Goal: Task Accomplishment & Management: Manage account settings

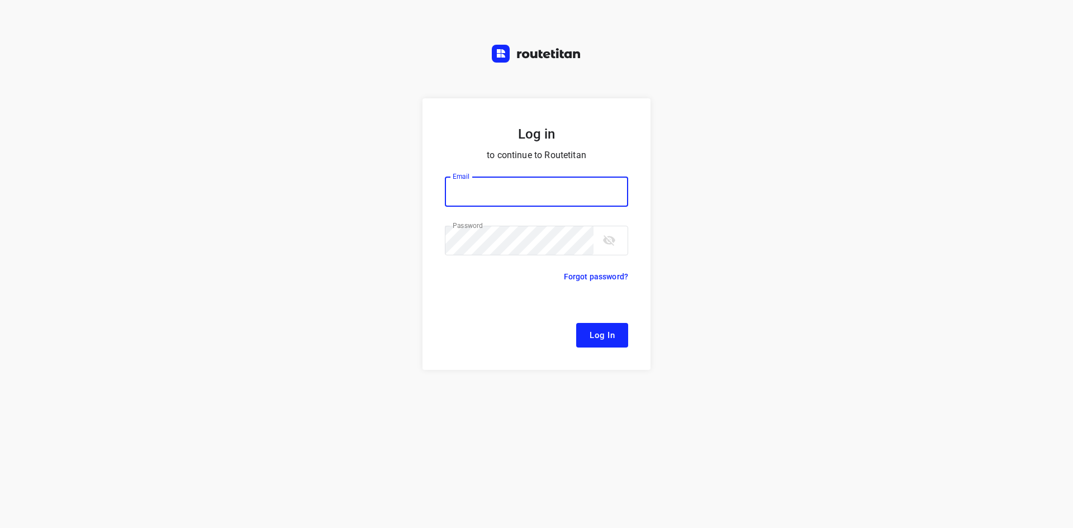
type input "remco@fruitopjewerk.nl"
click at [616, 333] on button "Log In" at bounding box center [602, 335] width 52 height 25
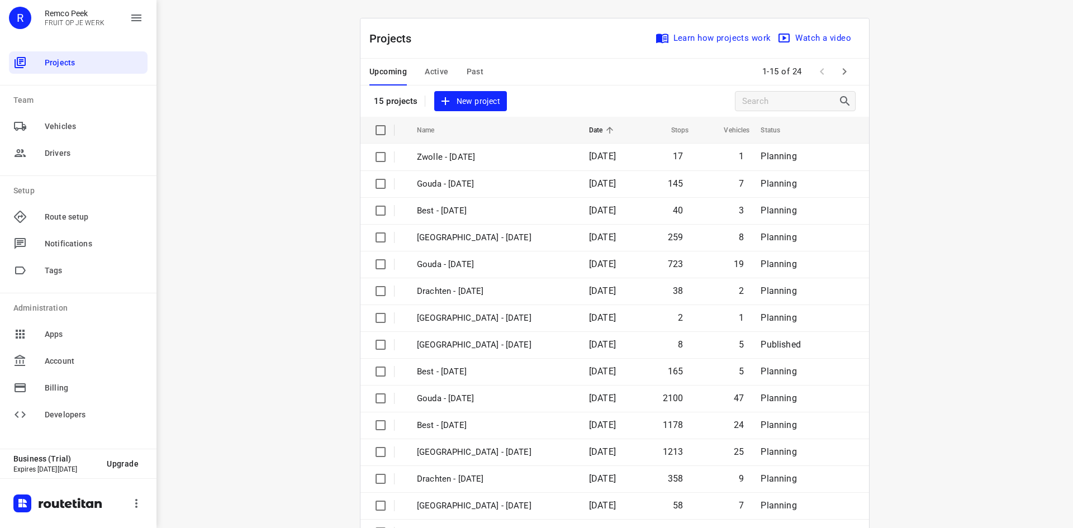
click at [430, 73] on span "Active" at bounding box center [436, 72] width 23 height 14
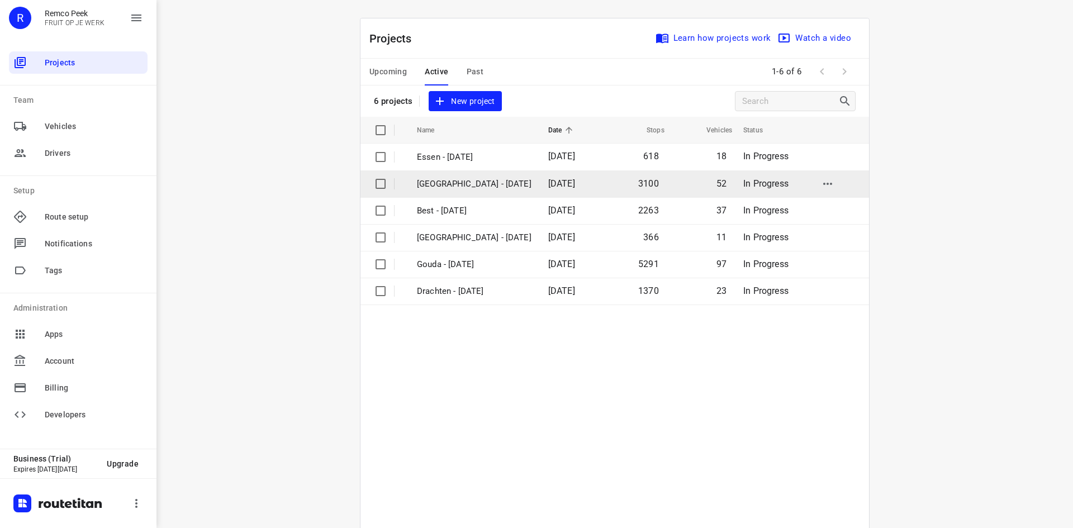
click at [449, 183] on p "[GEOGRAPHIC_DATA] - [DATE]" at bounding box center [474, 184] width 115 height 13
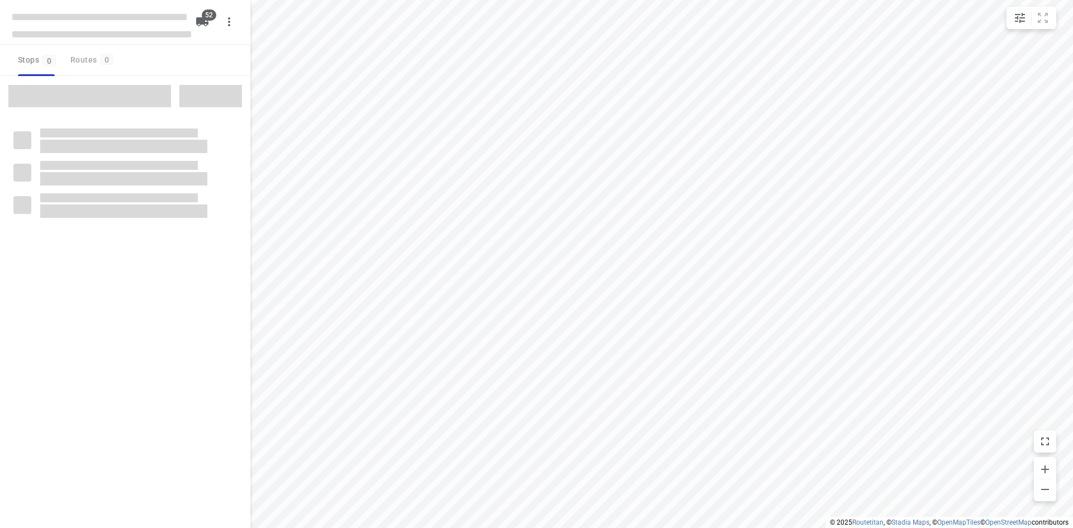
checkbox input "true"
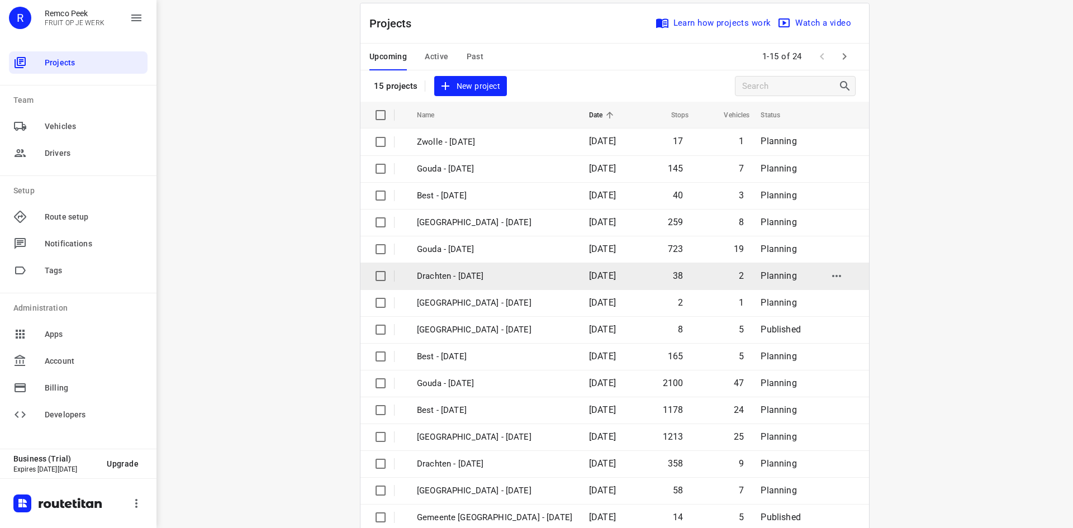
scroll to position [37, 0]
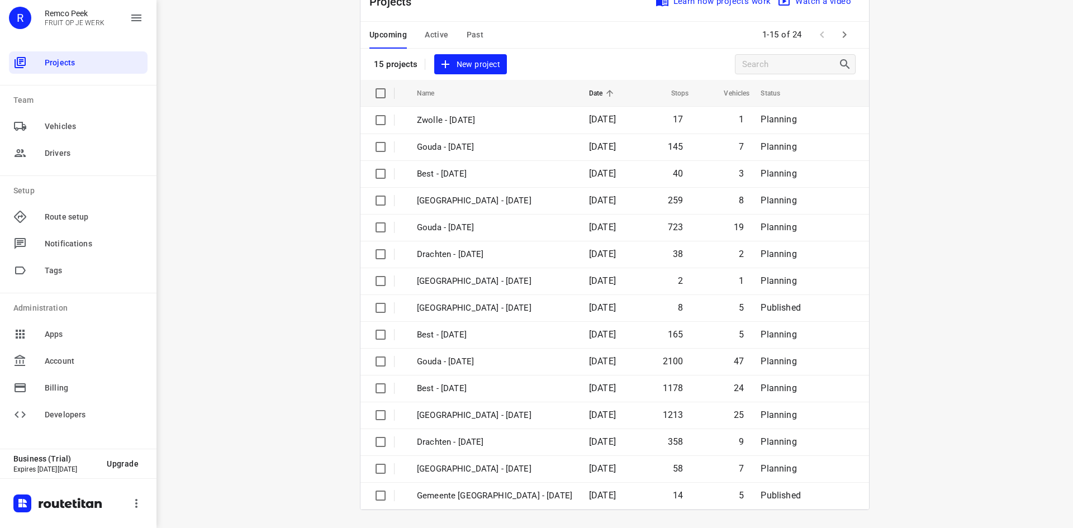
click at [428, 28] on span "Active" at bounding box center [436, 35] width 23 height 14
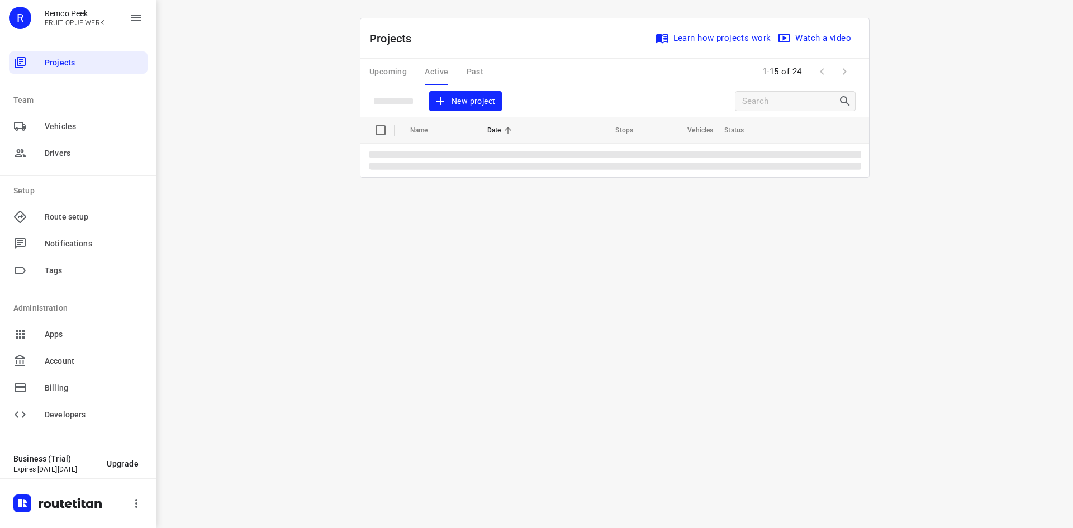
scroll to position [0, 0]
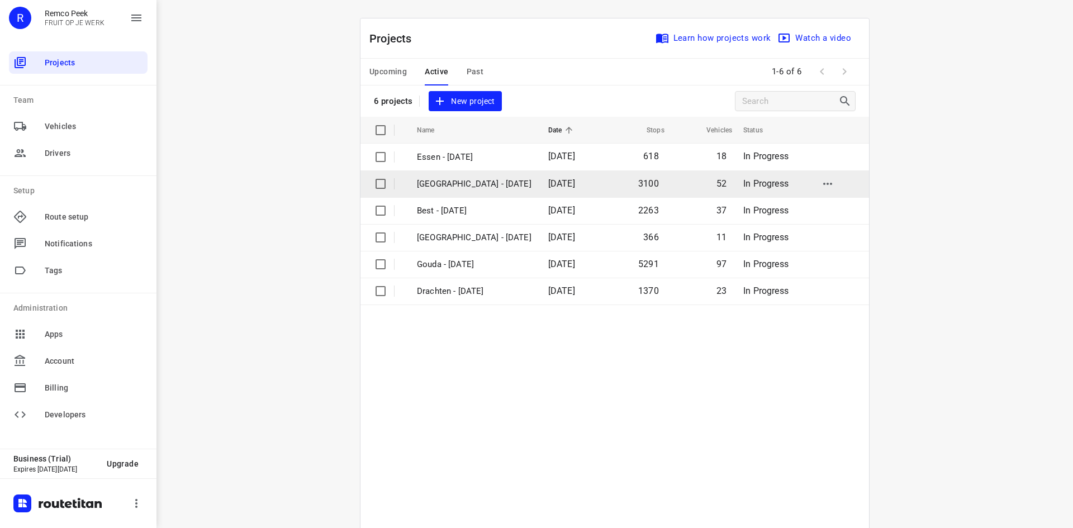
click at [456, 178] on p "[GEOGRAPHIC_DATA] - [DATE]" at bounding box center [474, 184] width 115 height 13
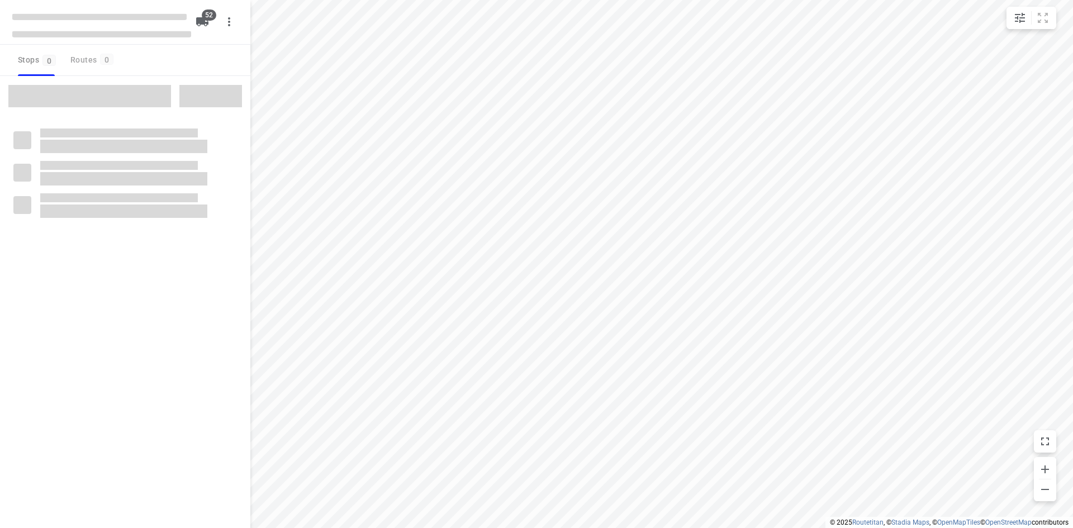
checkbox input "true"
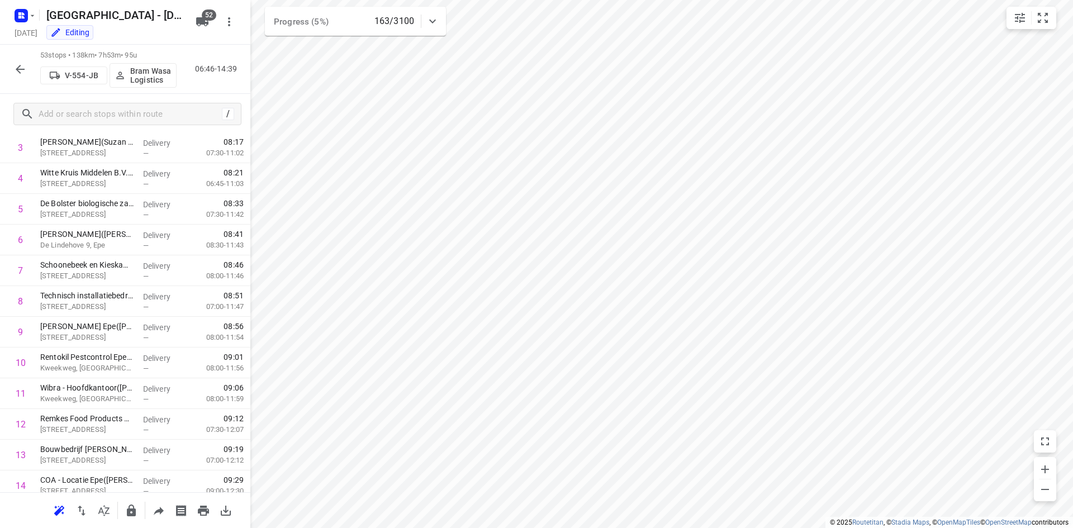
scroll to position [122, 0]
click at [22, 72] on icon "button" at bounding box center [19, 69] width 13 height 13
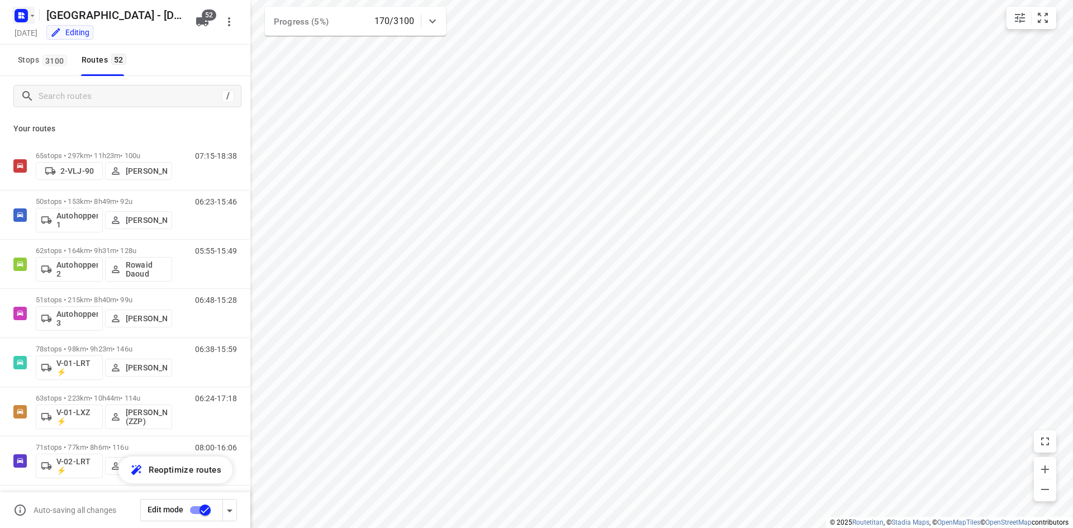
click at [15, 11] on rect "button" at bounding box center [21, 15] width 13 height 13
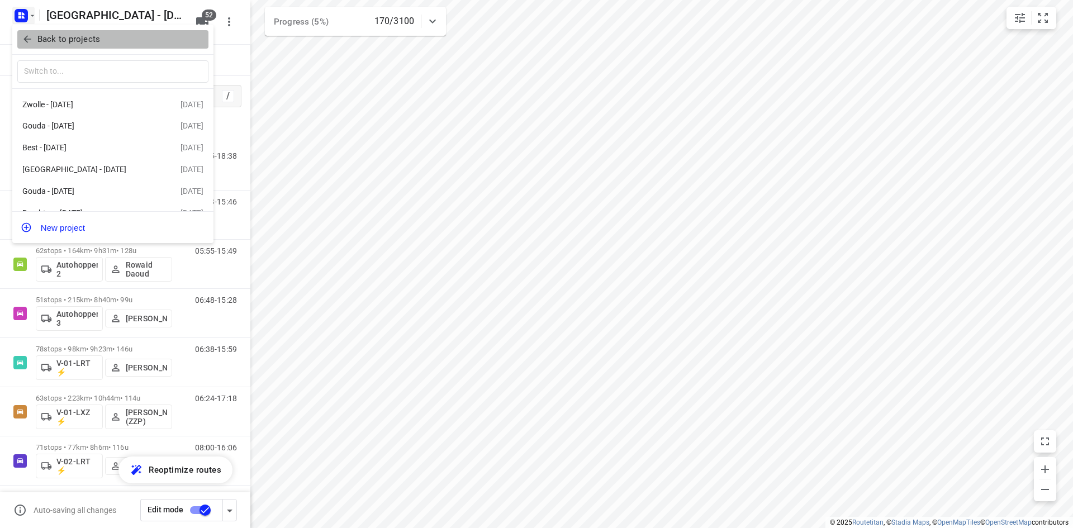
click at [33, 39] on span "Back to projects" at bounding box center [113, 39] width 182 height 13
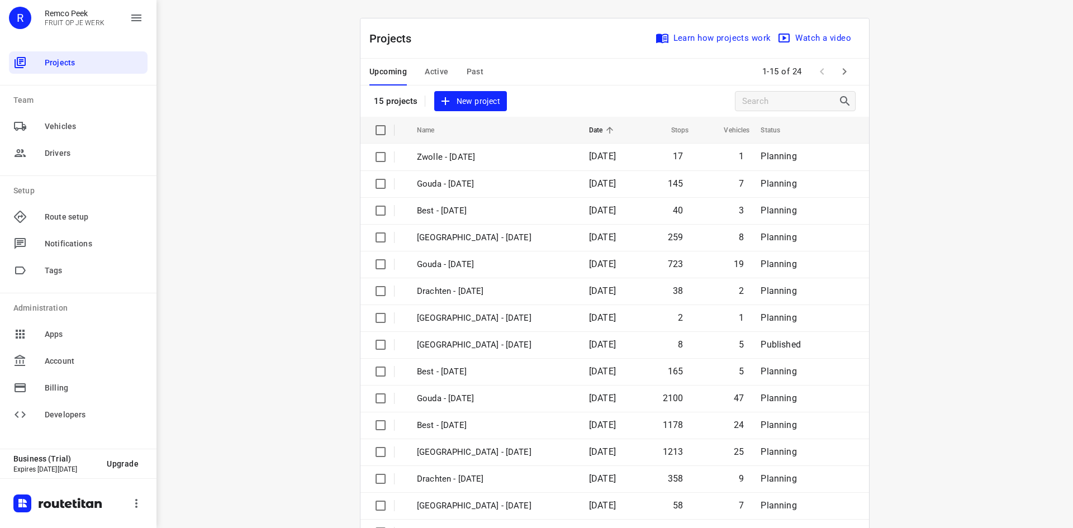
click at [467, 69] on span "Past" at bounding box center [475, 72] width 17 height 14
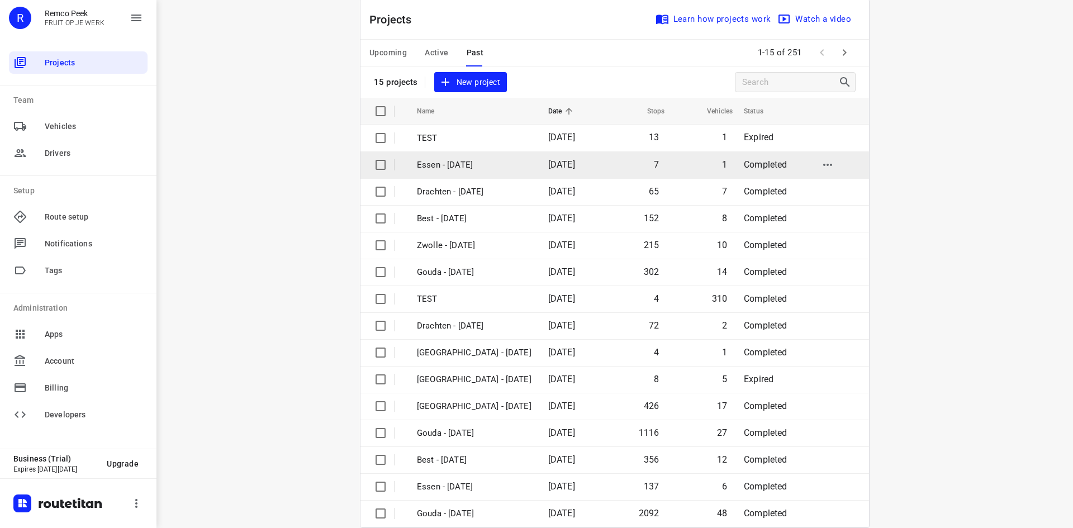
scroll to position [37, 0]
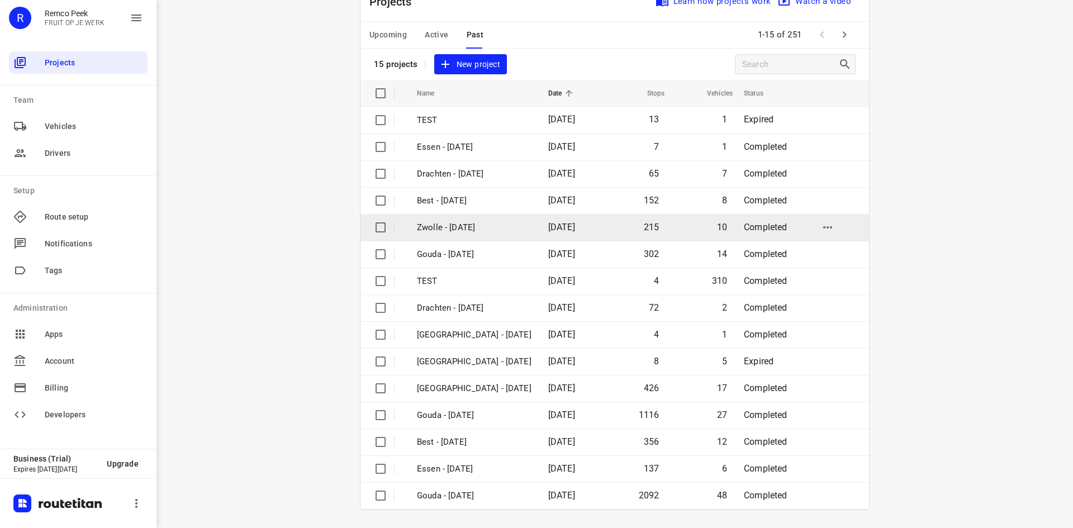
click at [497, 223] on p "Zwolle - [DATE]" at bounding box center [474, 227] width 115 height 13
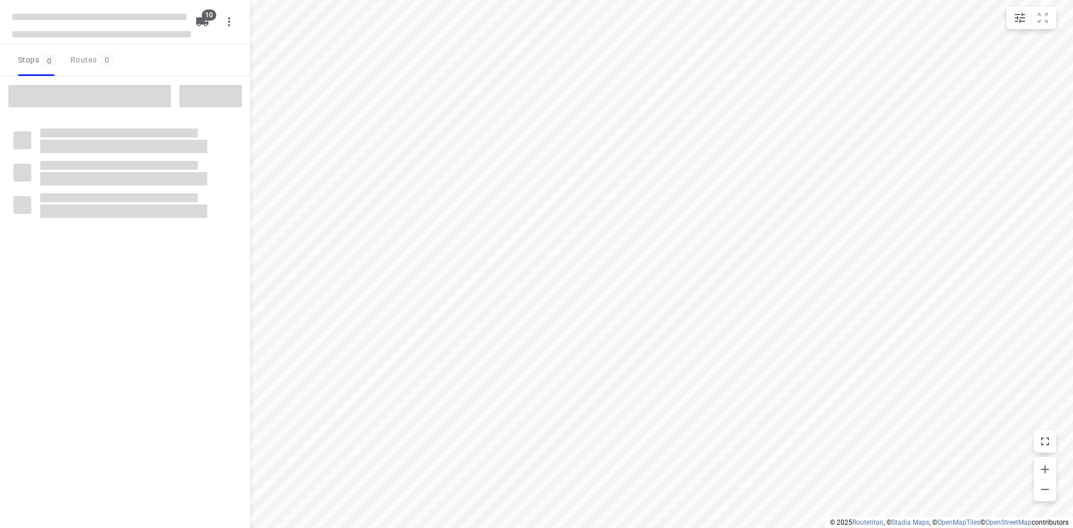
checkbox input "true"
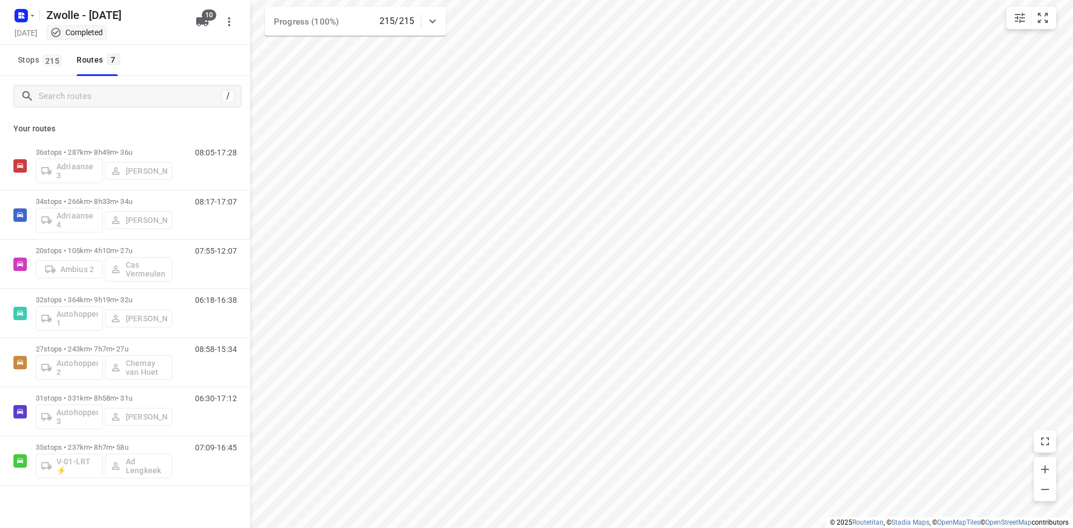
scroll to position [4, 0]
click at [20, 23] on icon "button" at bounding box center [21, 16] width 18 height 18
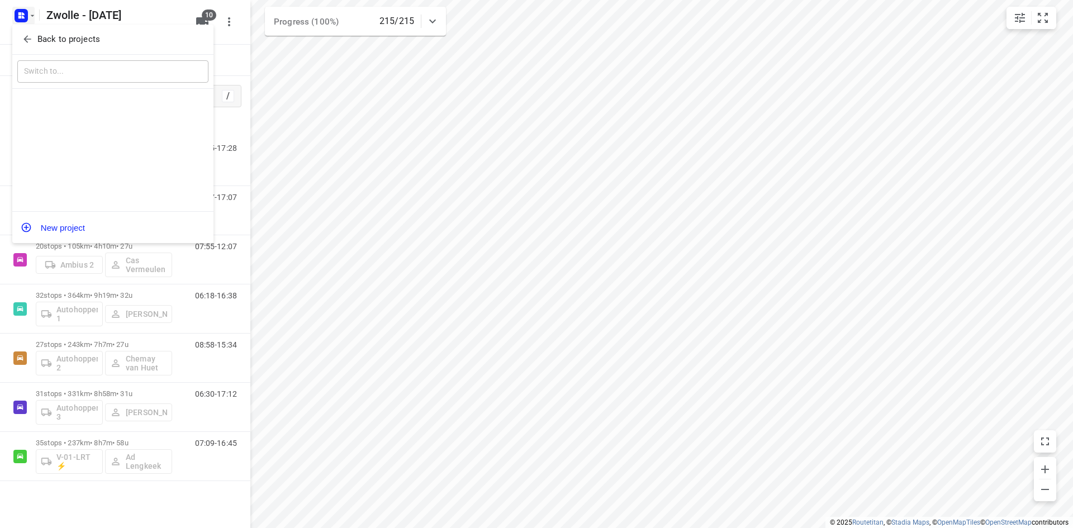
click at [28, 39] on icon "button" at bounding box center [26, 39] width 7 height 7
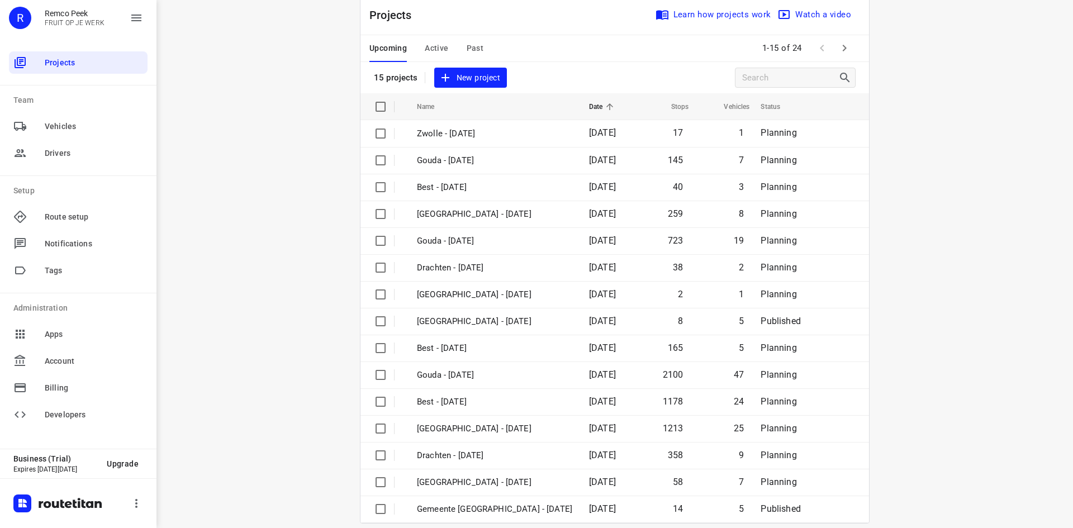
scroll to position [37, 0]
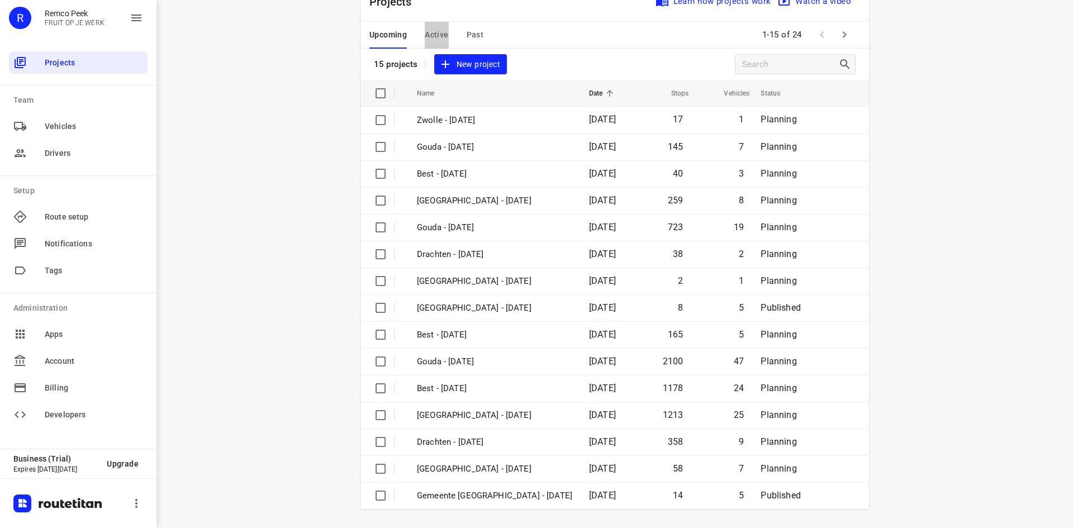
click at [434, 36] on span "Active" at bounding box center [436, 35] width 23 height 14
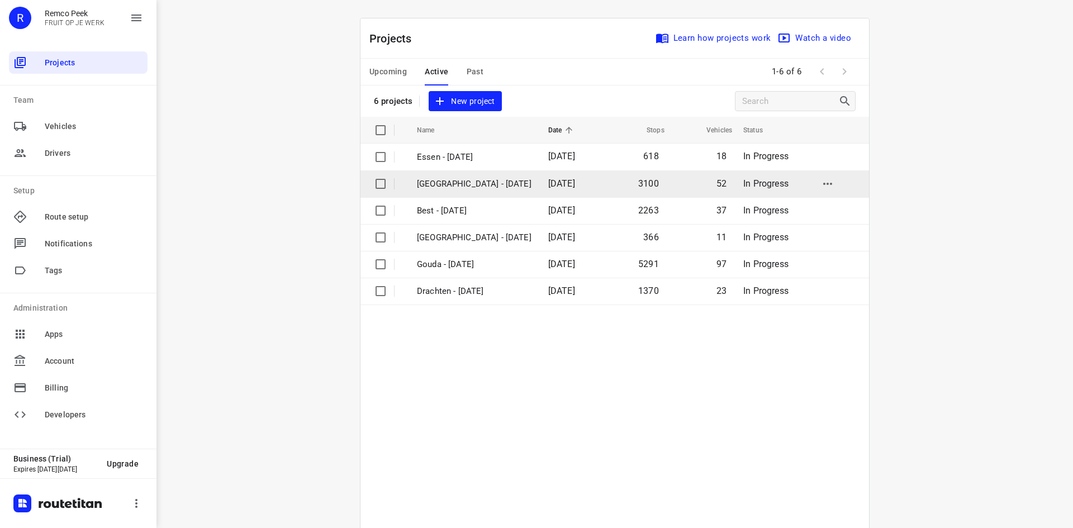
click at [470, 179] on p "[GEOGRAPHIC_DATA] - [DATE]" at bounding box center [474, 184] width 115 height 13
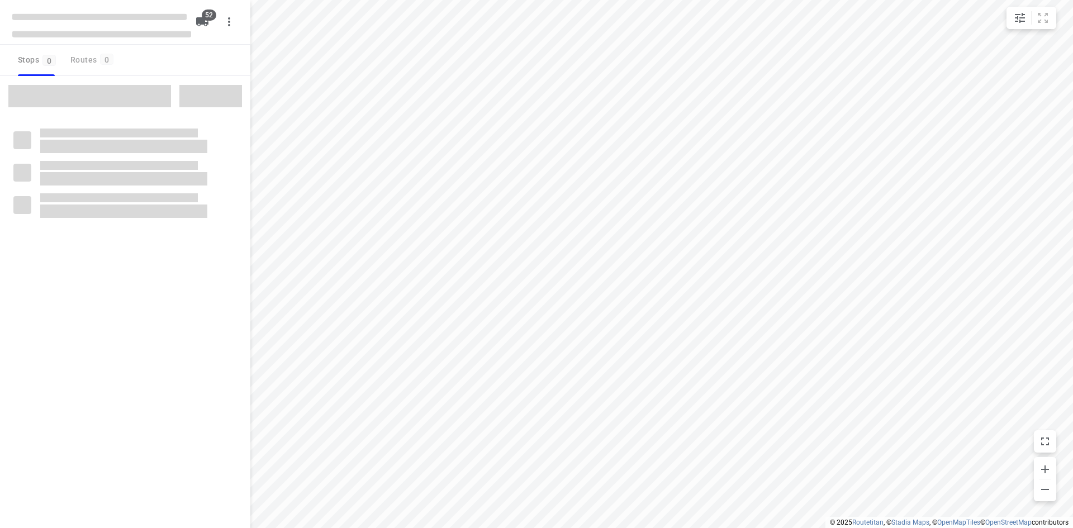
checkbox input "true"
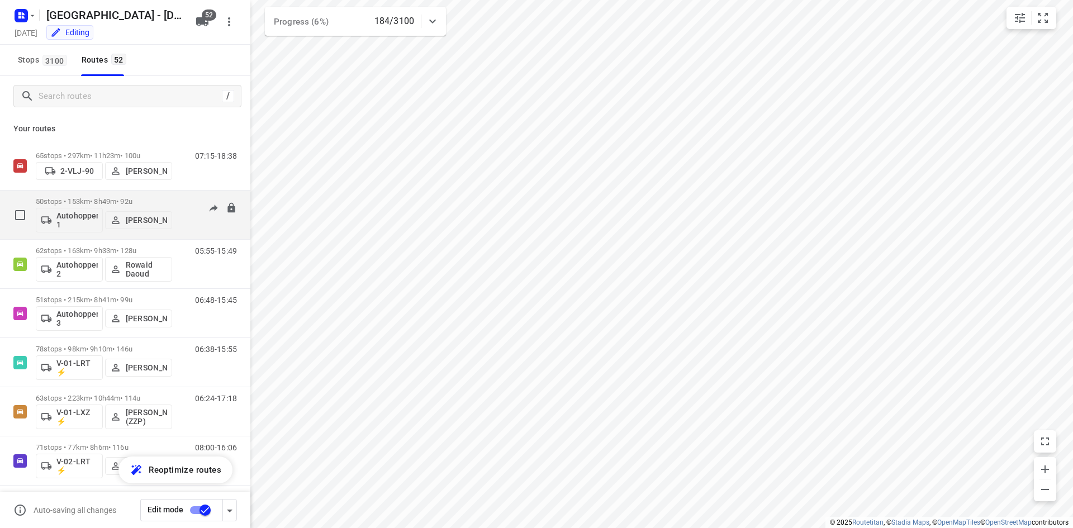
click at [198, 227] on div "06:23-15:46" at bounding box center [209, 217] width 56 height 41
click at [182, 220] on div "06:23-15:46" at bounding box center [209, 217] width 56 height 41
click at [132, 198] on p "50 stops • 153km • 8h49m • 92u" at bounding box center [104, 201] width 136 height 8
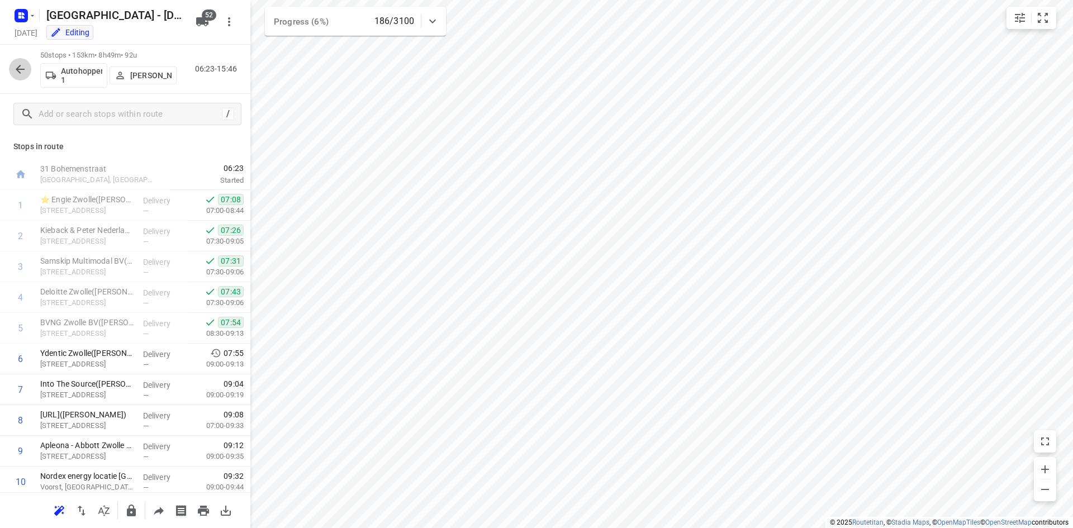
click at [21, 64] on icon "button" at bounding box center [19, 69] width 13 height 13
click at [22, 69] on icon "button" at bounding box center [20, 69] width 9 height 9
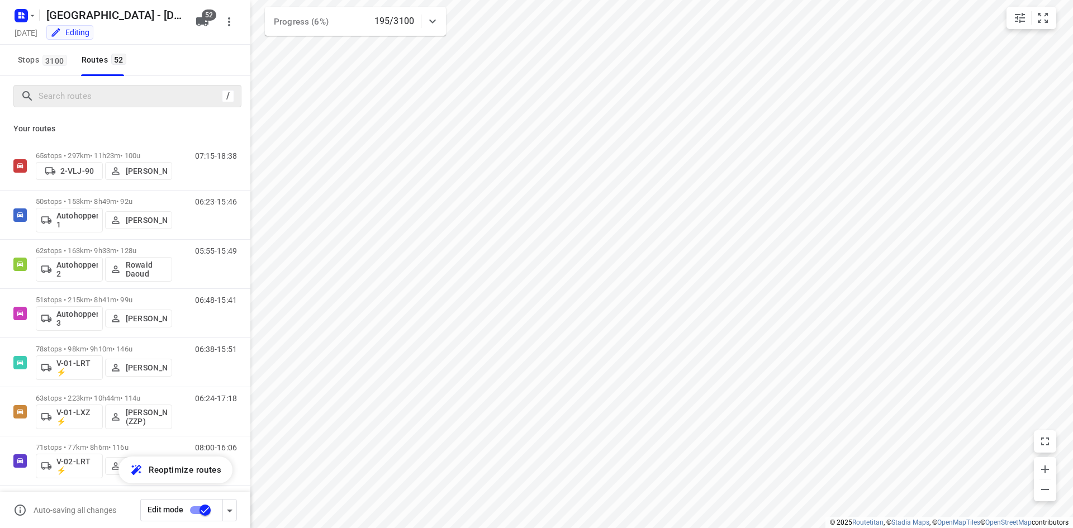
click at [57, 106] on div "/" at bounding box center [127, 96] width 228 height 22
click at [58, 99] on input "Search routes" at bounding box center [139, 96] width 201 height 17
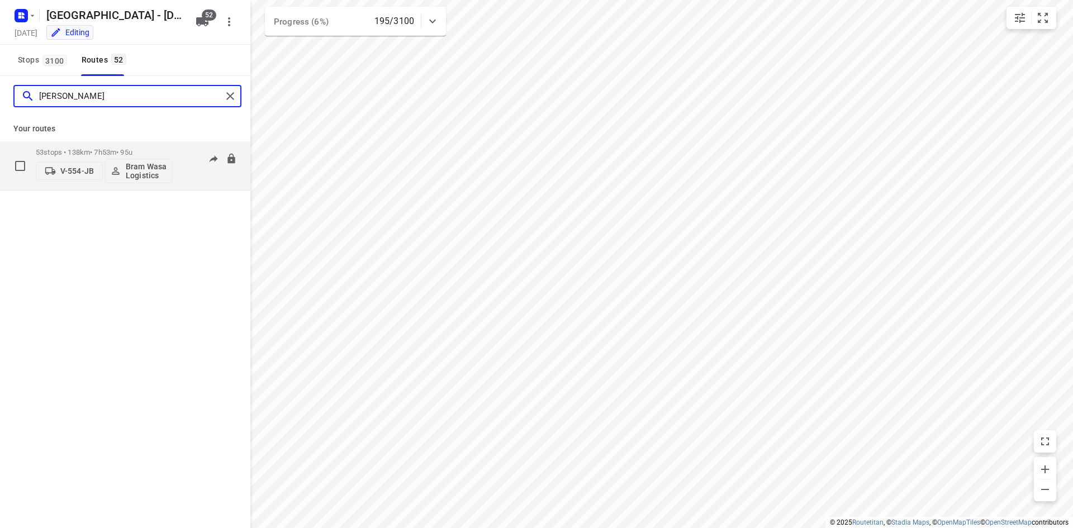
type input "[PERSON_NAME]"
click at [192, 174] on div "06:46-14:39" at bounding box center [209, 168] width 56 height 41
click at [130, 144] on div "53 stops • 138km • 7h53m • 95u V-554-JB Bram Wasa Logistics" at bounding box center [104, 166] width 136 height 46
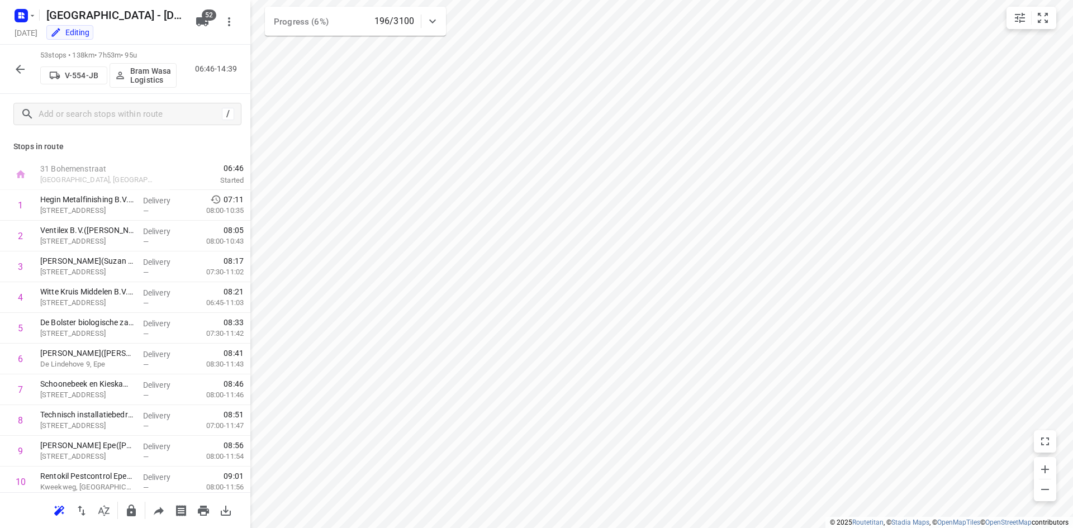
click at [139, 149] on p "Stops in route" at bounding box center [125, 147] width 224 height 12
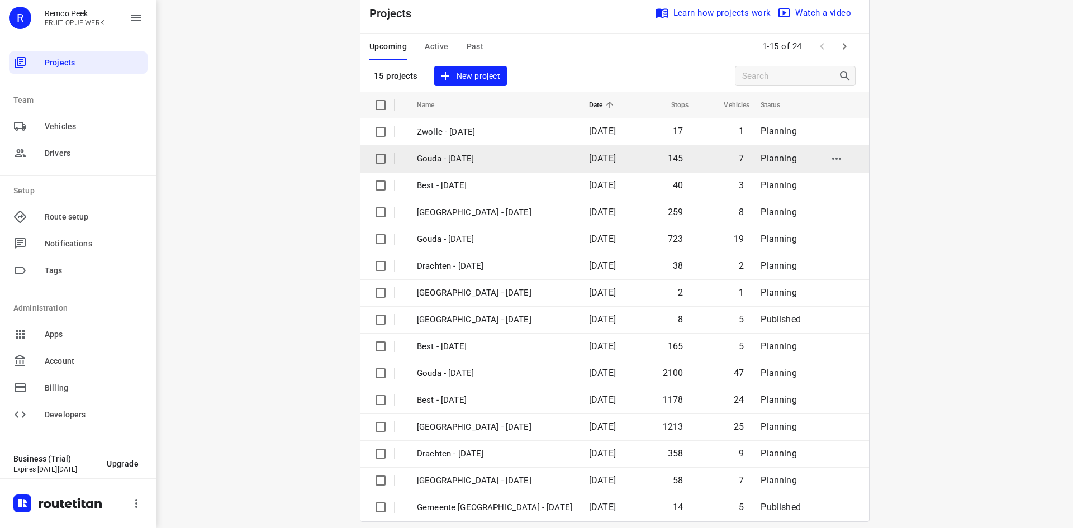
scroll to position [37, 0]
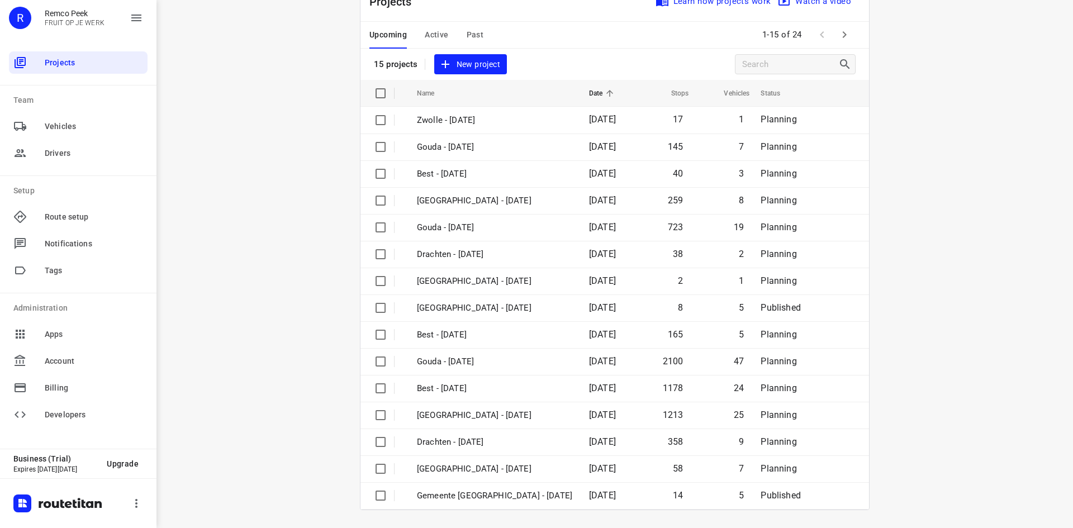
click at [427, 34] on span "Active" at bounding box center [436, 35] width 23 height 14
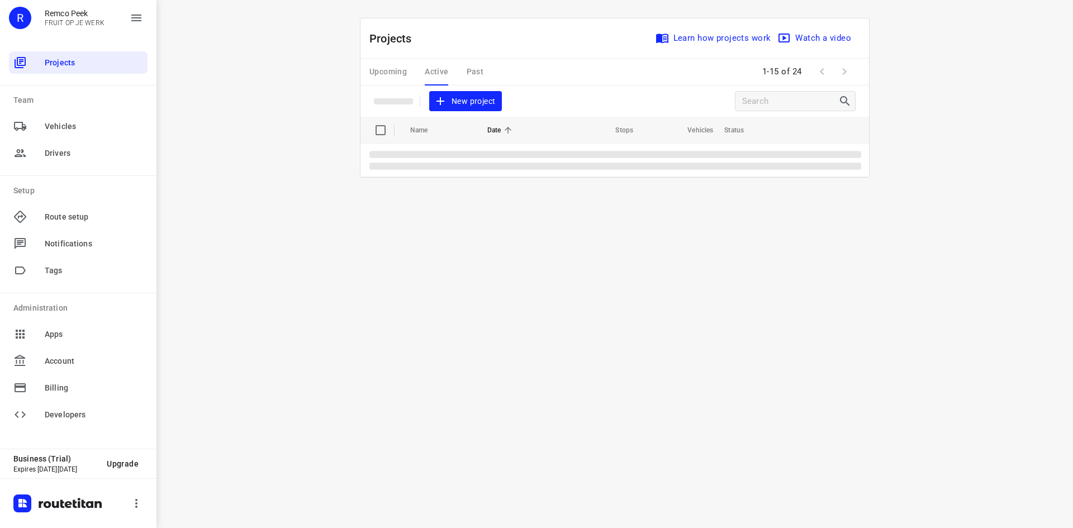
scroll to position [0, 0]
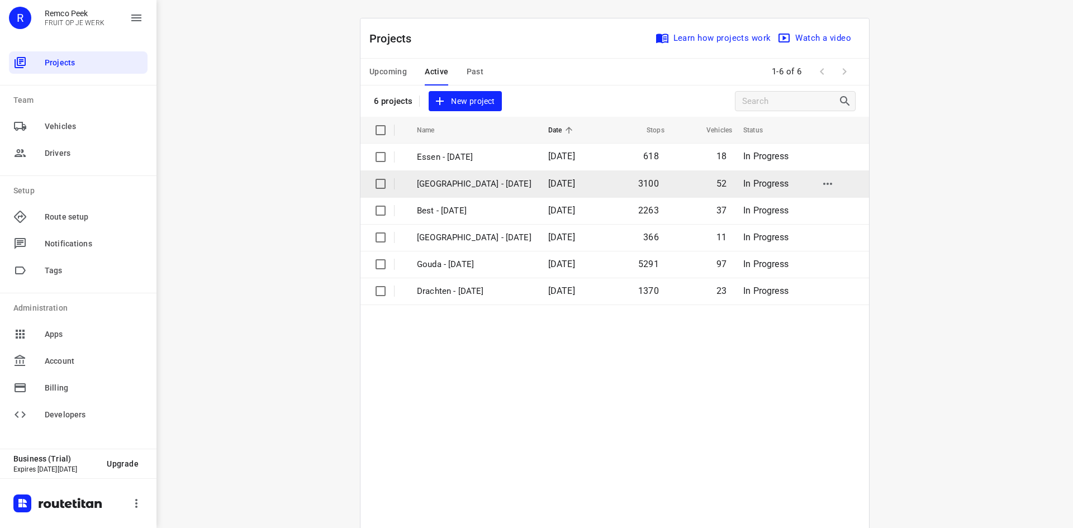
click at [459, 186] on p "[GEOGRAPHIC_DATA] - [DATE]" at bounding box center [474, 184] width 115 height 13
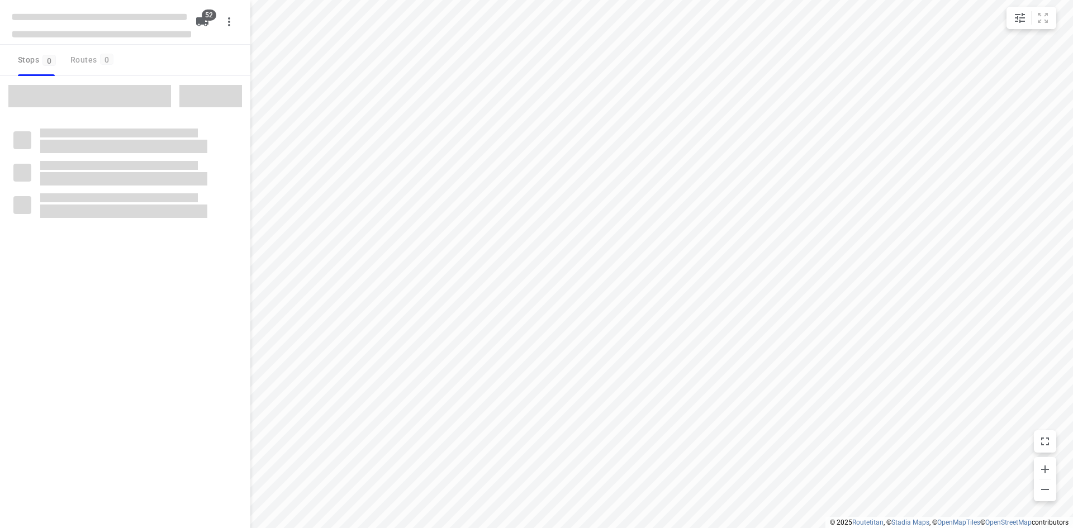
checkbox input "true"
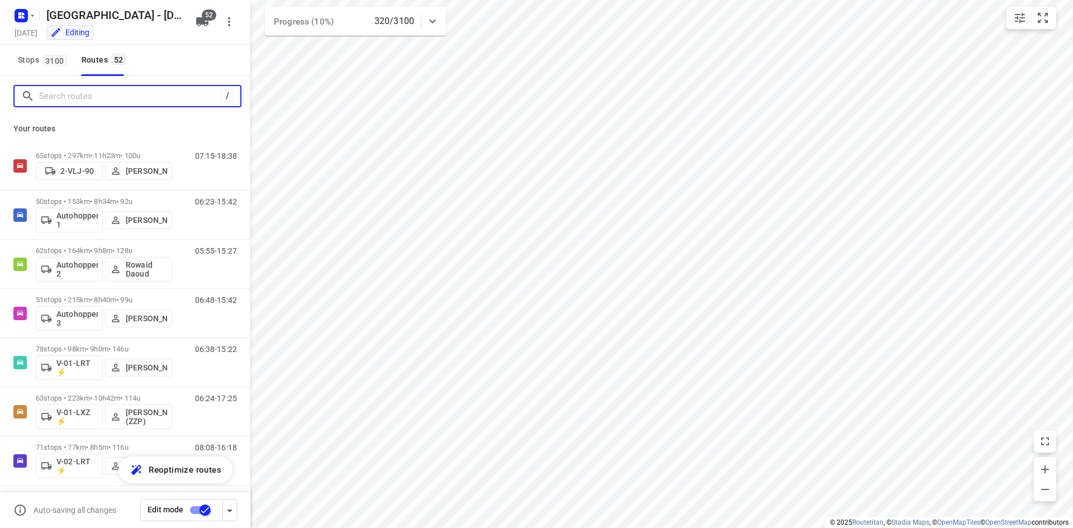
click at [89, 96] on input "Search routes" at bounding box center [130, 96] width 182 height 17
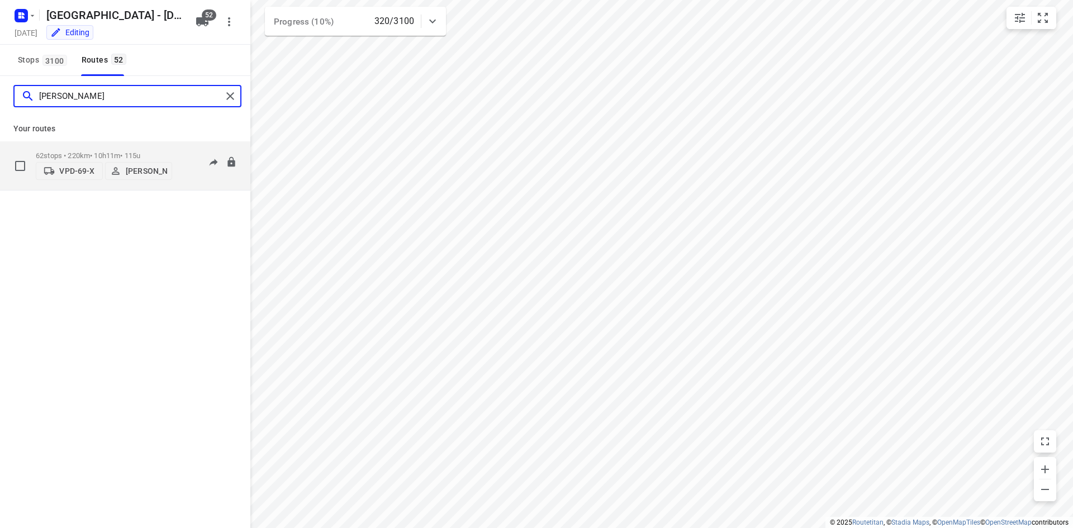
type input "henk"
click at [177, 166] on div "62 stops • 220km • 10h11m • 115u VPD-69-X Henk van Hooren 06:26-16:31" at bounding box center [143, 166] width 215 height 40
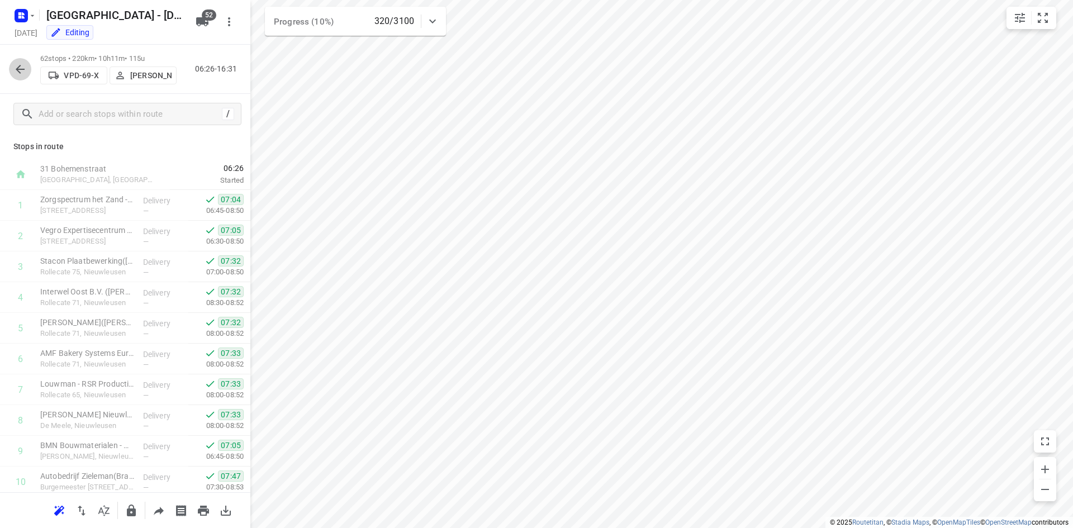
click at [12, 62] on button "button" at bounding box center [20, 69] width 22 height 22
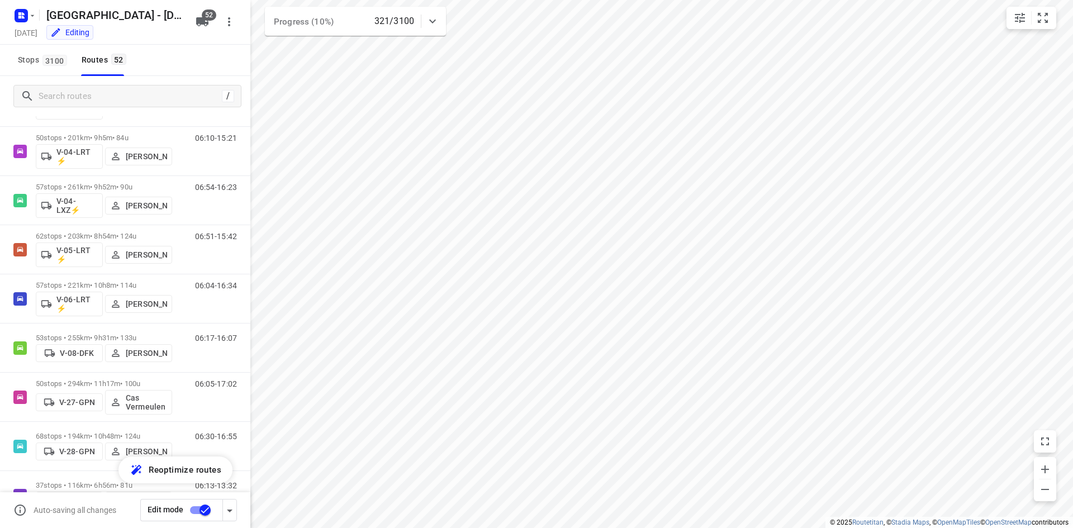
scroll to position [513, 0]
